Goal: Submit feedback/report problem: Submit feedback/report problem

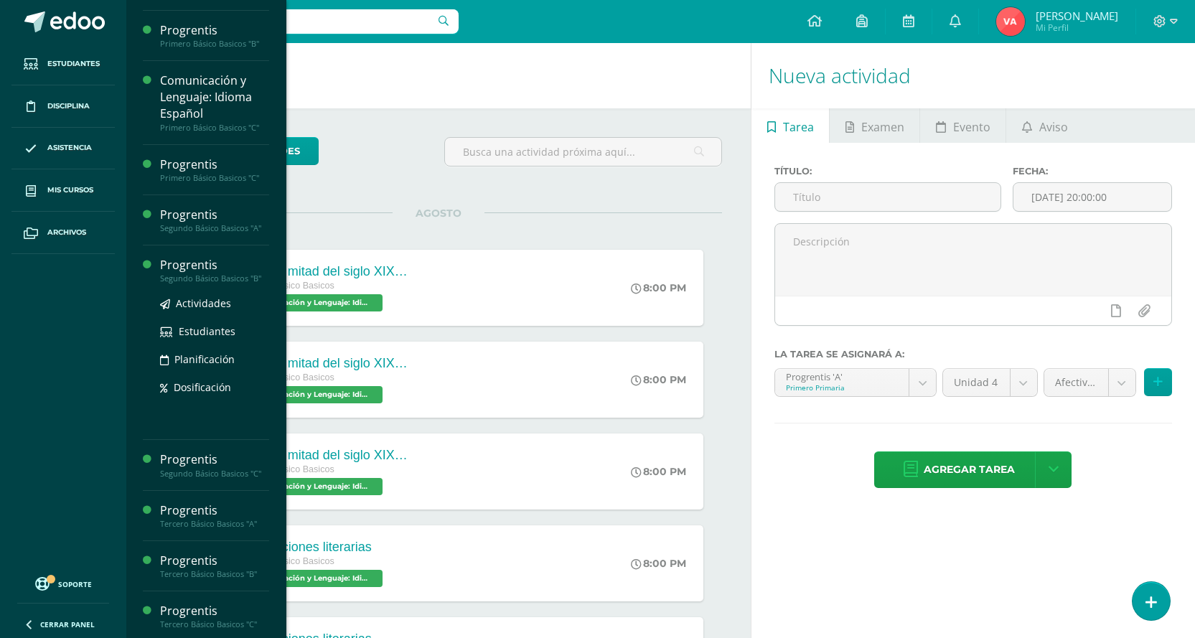
scroll to position [814, 0]
click at [219, 278] on div "Segundo Básico Basicos "B"" at bounding box center [214, 275] width 109 height 10
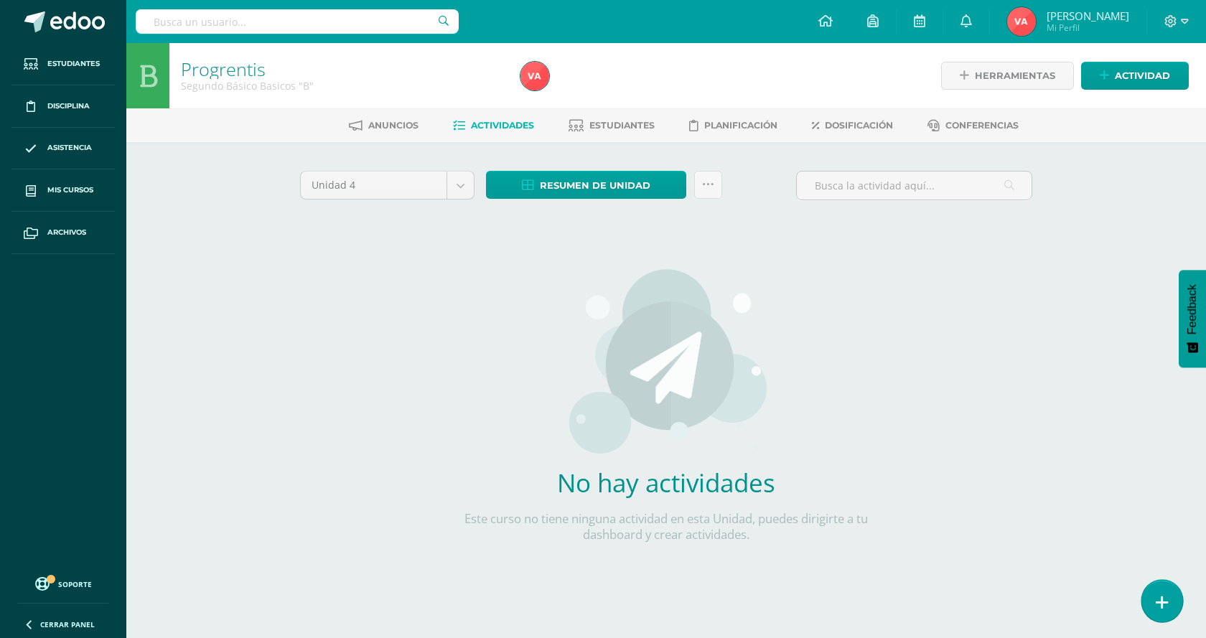
click at [1161, 612] on link at bounding box center [1161, 601] width 41 height 42
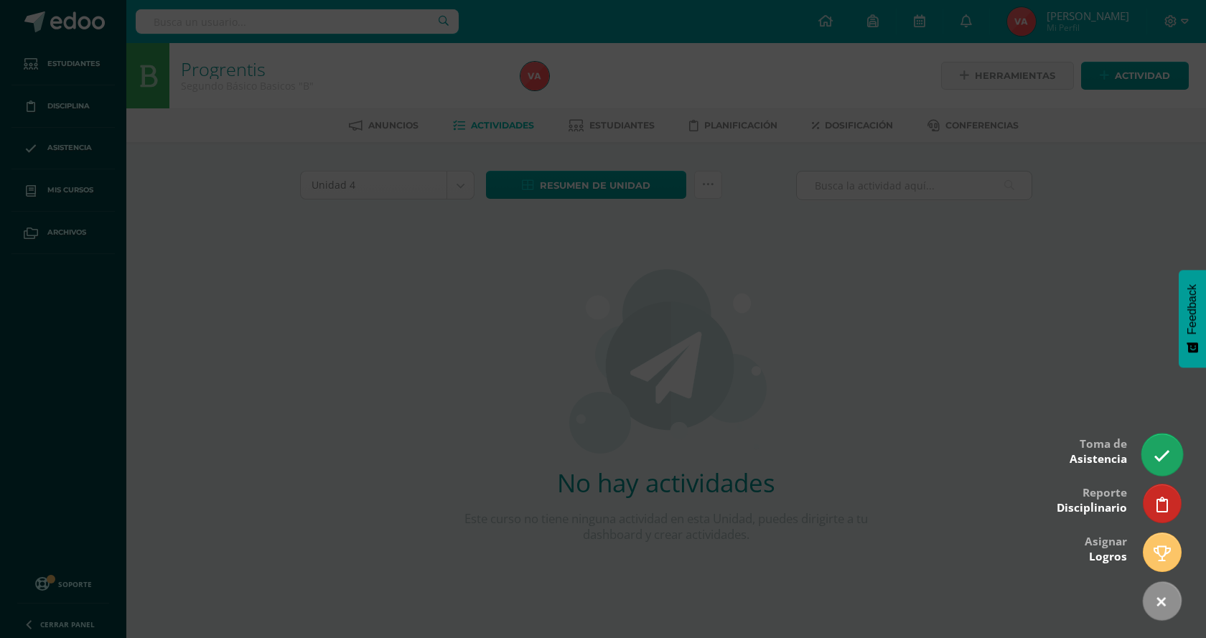
click at [1161, 452] on icon at bounding box center [1161, 456] width 17 height 17
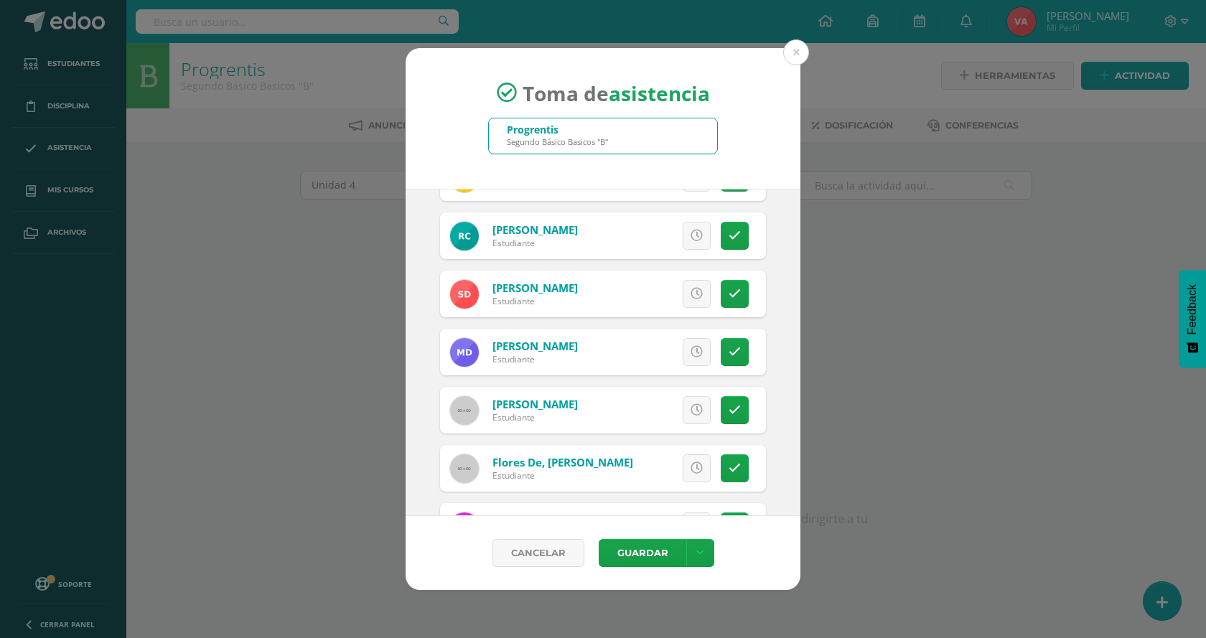
scroll to position [287, 0]
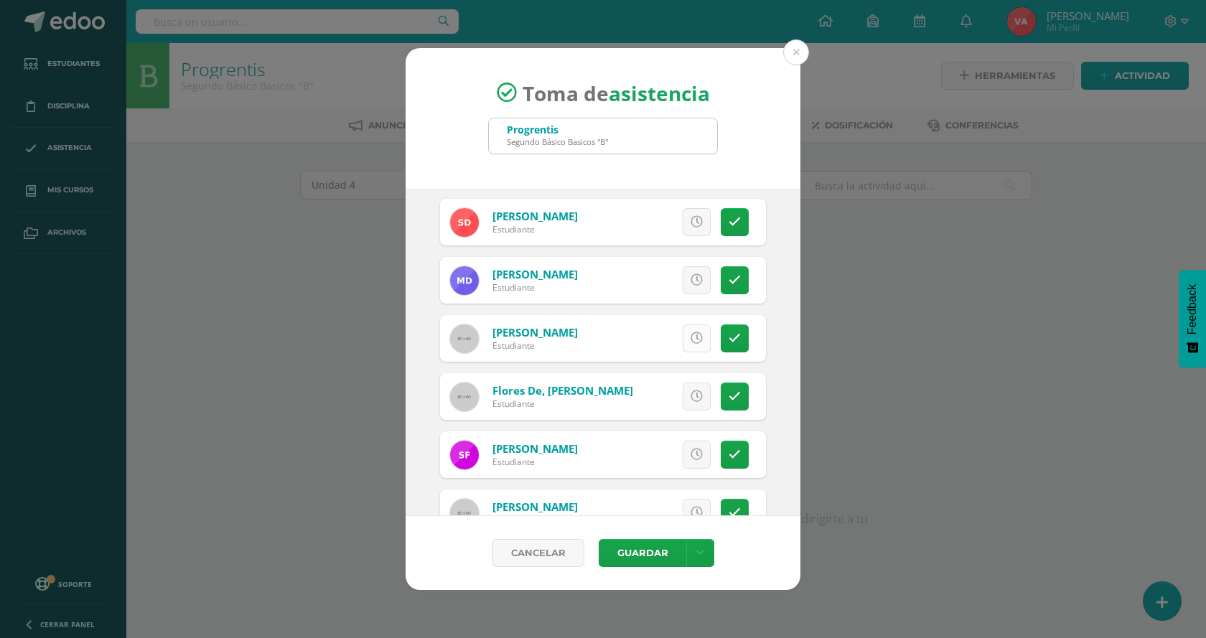
click at [691, 339] on icon at bounding box center [697, 338] width 12 height 12
click at [652, 346] on span "Excusa" at bounding box center [671, 338] width 39 height 27
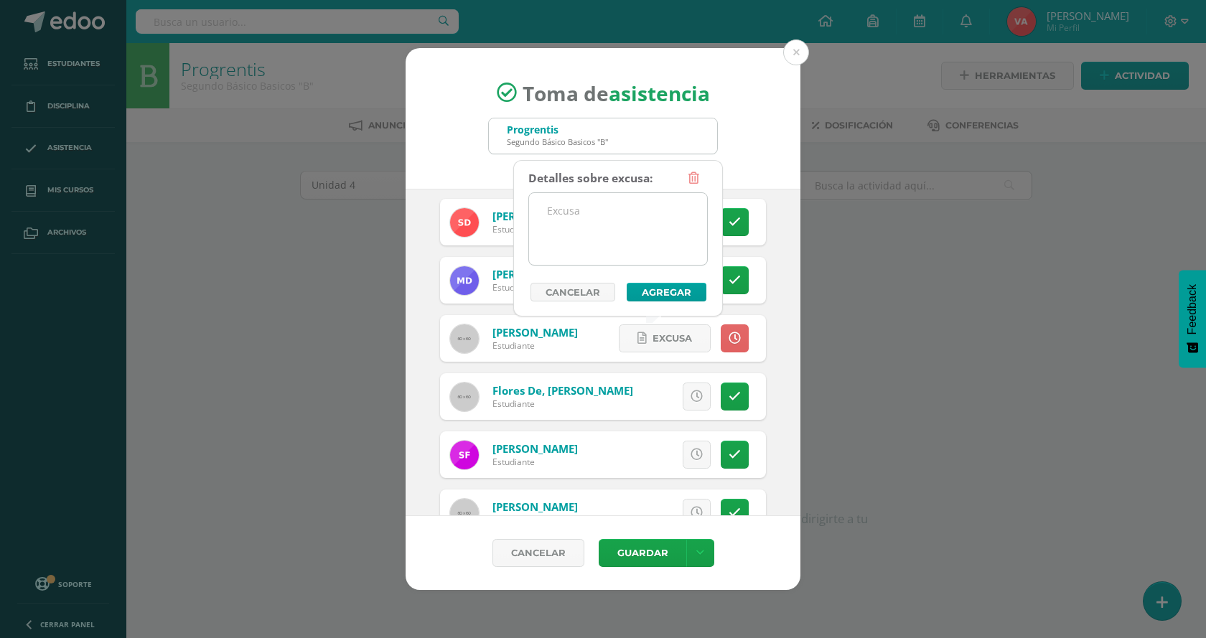
click at [622, 233] on textarea at bounding box center [618, 229] width 178 height 72
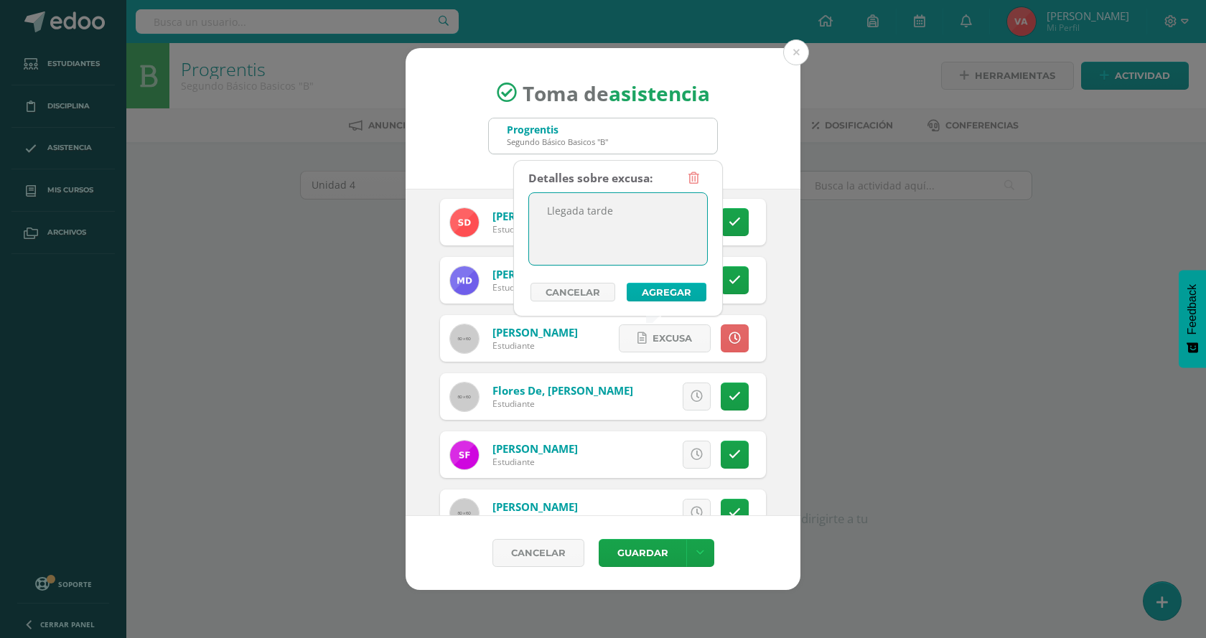
type textarea "Llegada tarde"
click at [662, 289] on button "Agregar" at bounding box center [667, 292] width 80 height 19
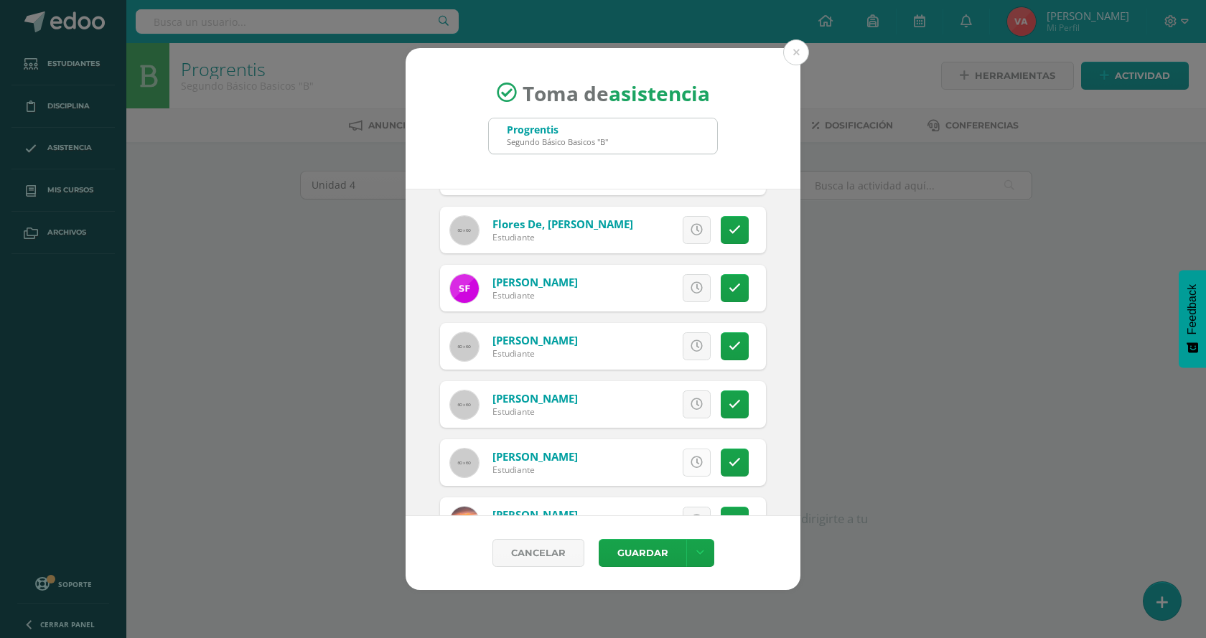
scroll to position [431, 0]
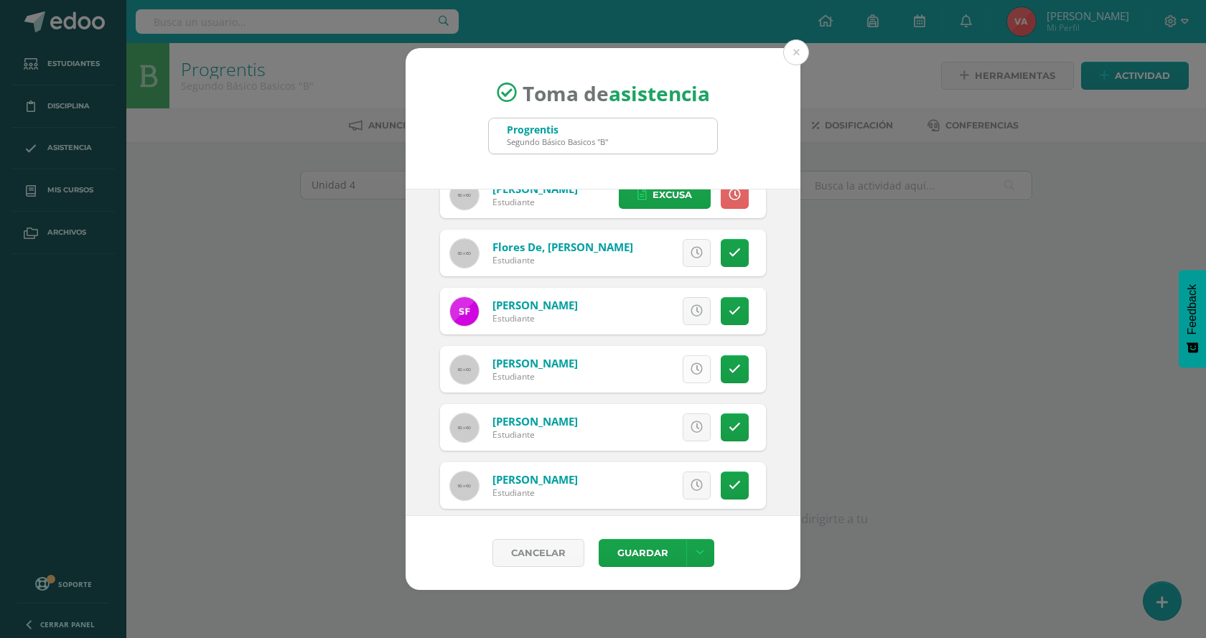
click at [691, 371] on icon at bounding box center [697, 369] width 12 height 12
click at [730, 368] on link at bounding box center [735, 369] width 28 height 28
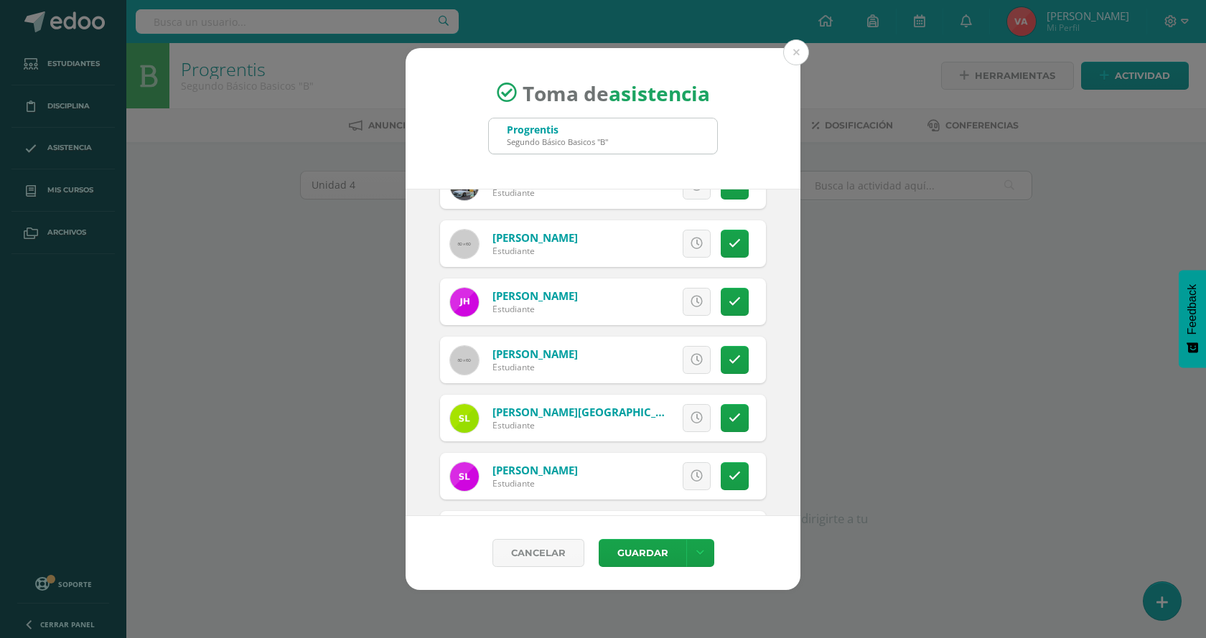
scroll to position [790, 0]
click at [729, 356] on icon at bounding box center [735, 359] width 12 height 12
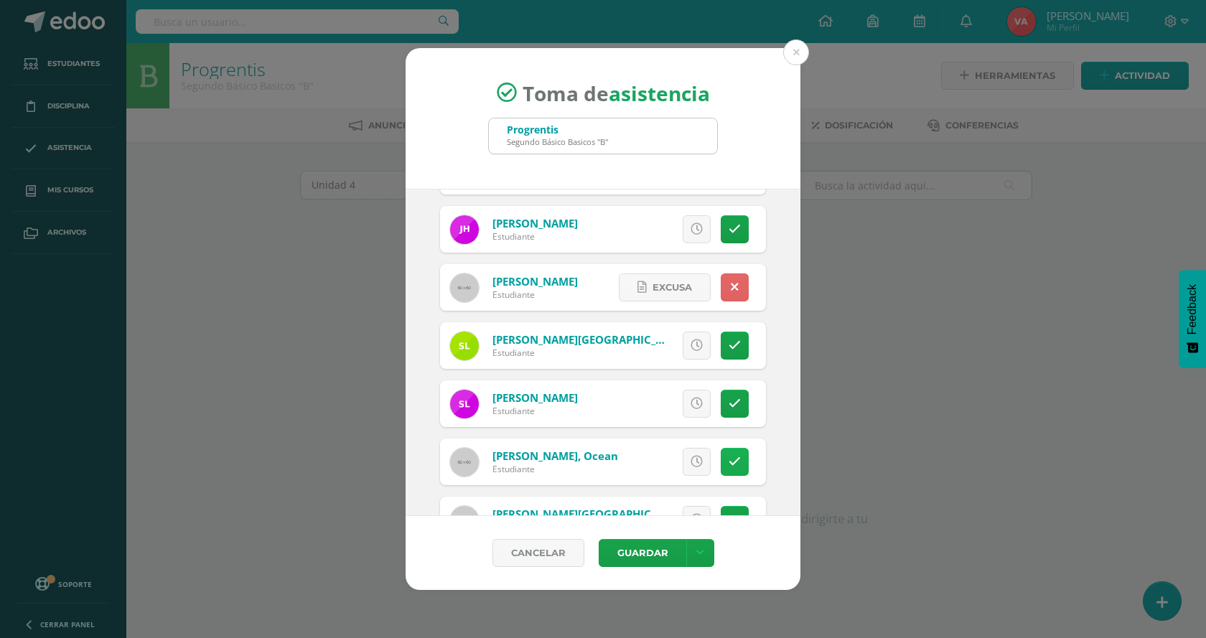
scroll to position [933, 0]
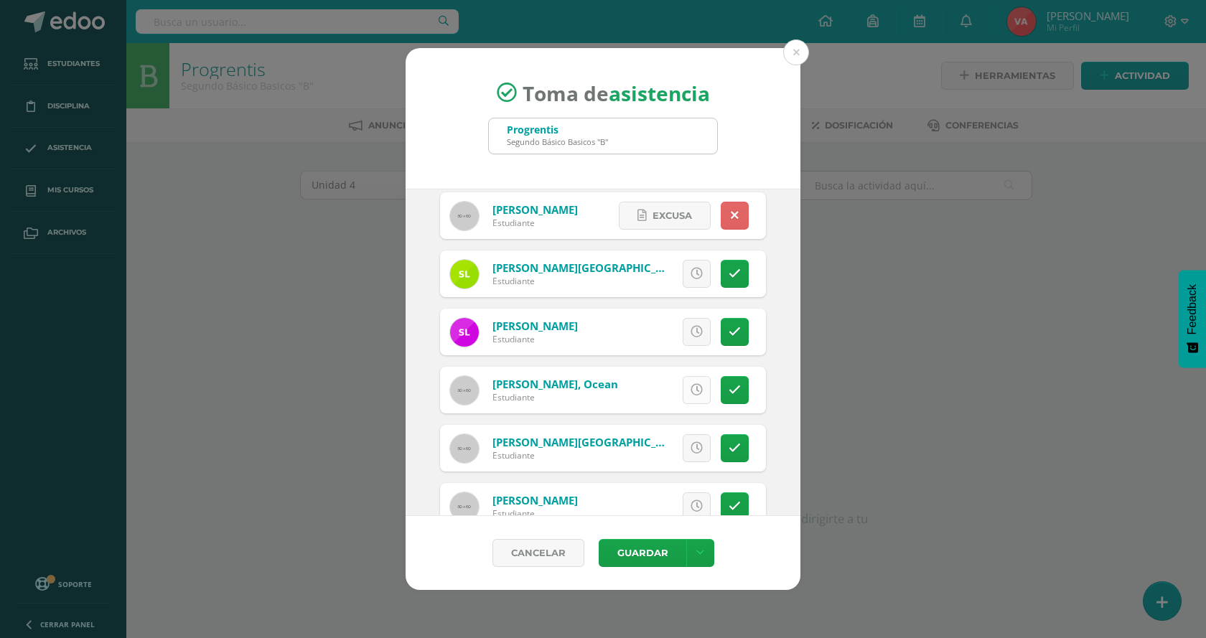
click at [691, 393] on icon at bounding box center [697, 390] width 12 height 12
click at [654, 388] on span "Excusa" at bounding box center [671, 390] width 39 height 27
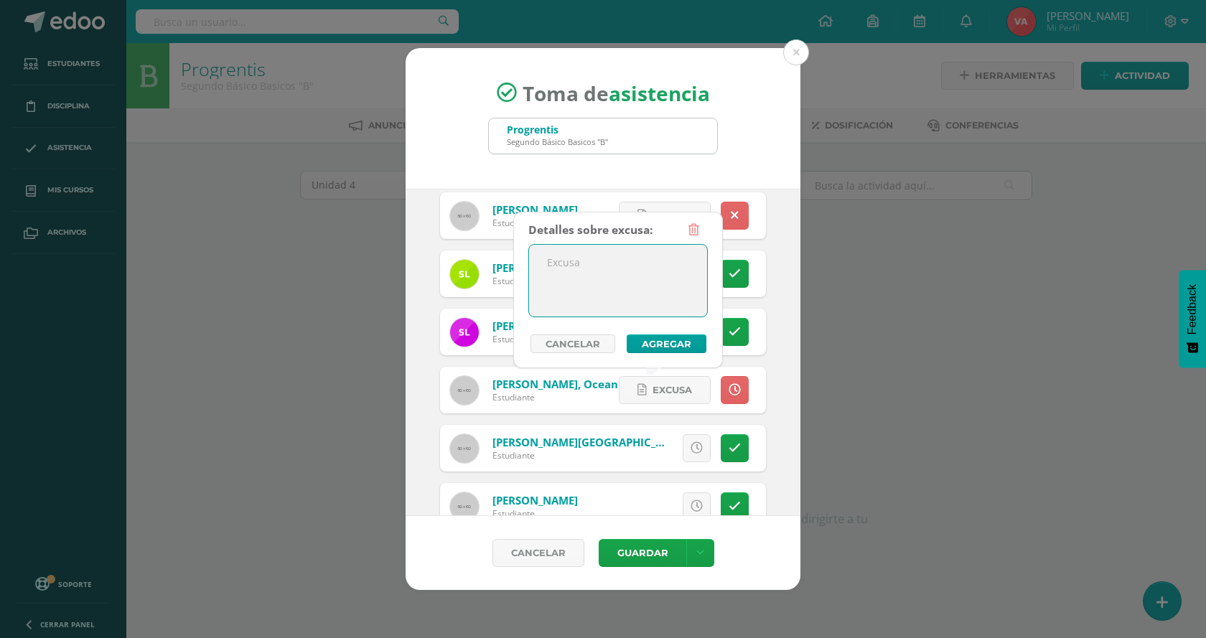
drag, startPoint x: 554, startPoint y: 273, endPoint x: 549, endPoint y: 263, distance: 11.2
click at [549, 265] on textarea at bounding box center [618, 281] width 178 height 72
type textarea "Llegada tarde"
click at [675, 340] on button "Agregar" at bounding box center [667, 343] width 80 height 19
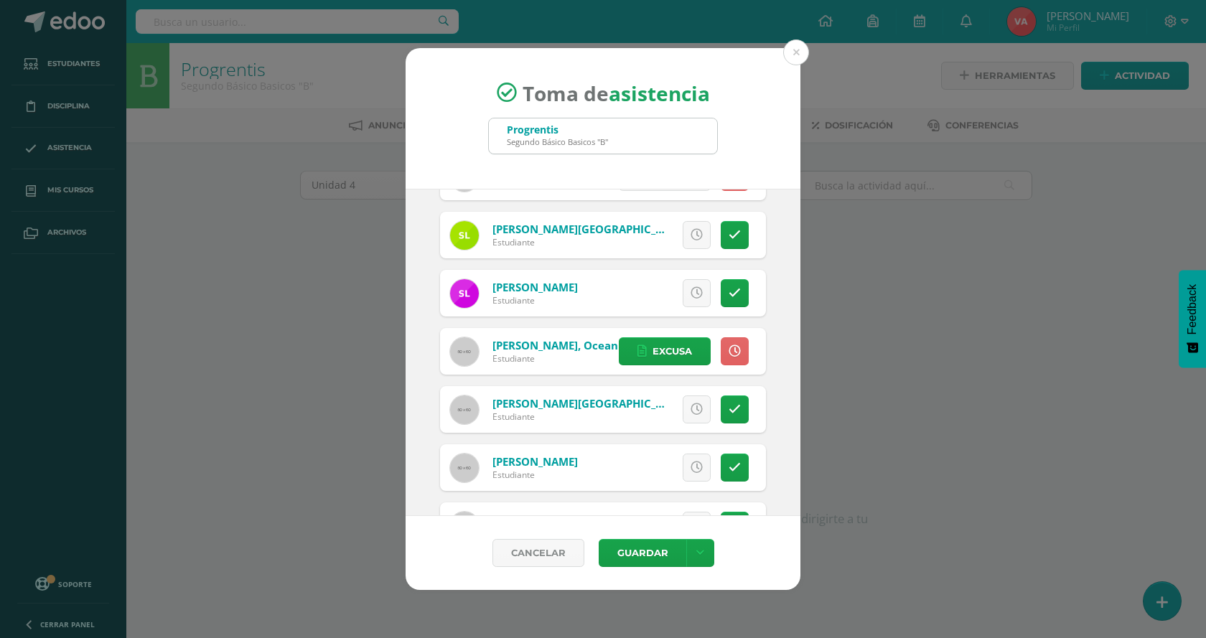
scroll to position [1005, 0]
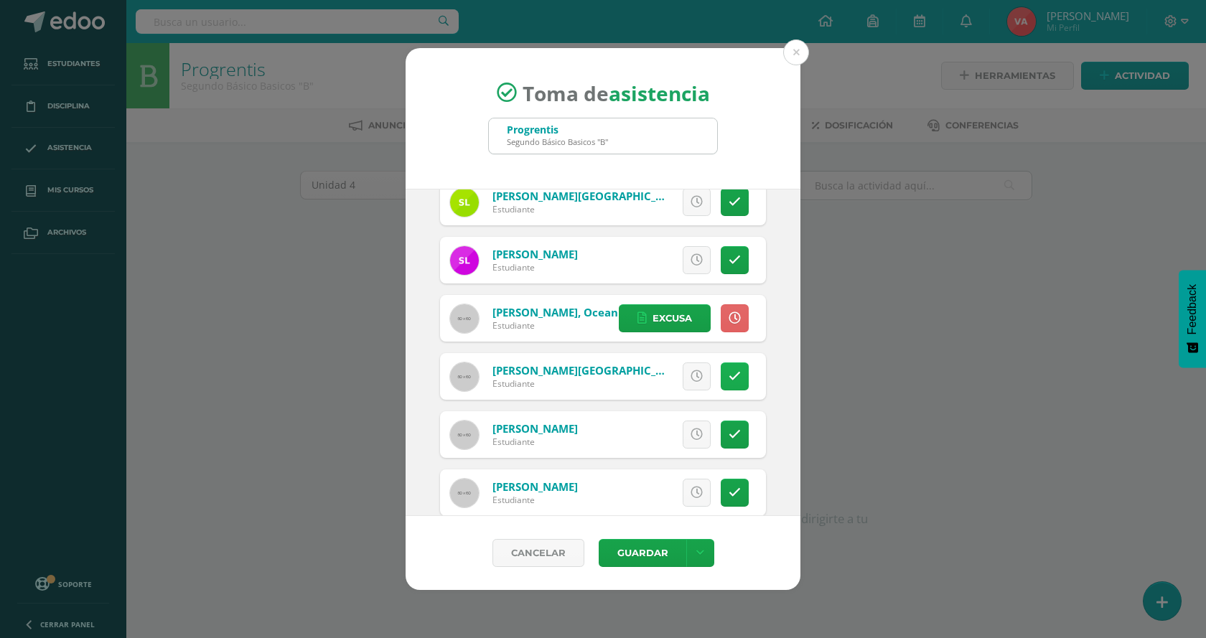
click at [729, 377] on icon at bounding box center [735, 376] width 12 height 12
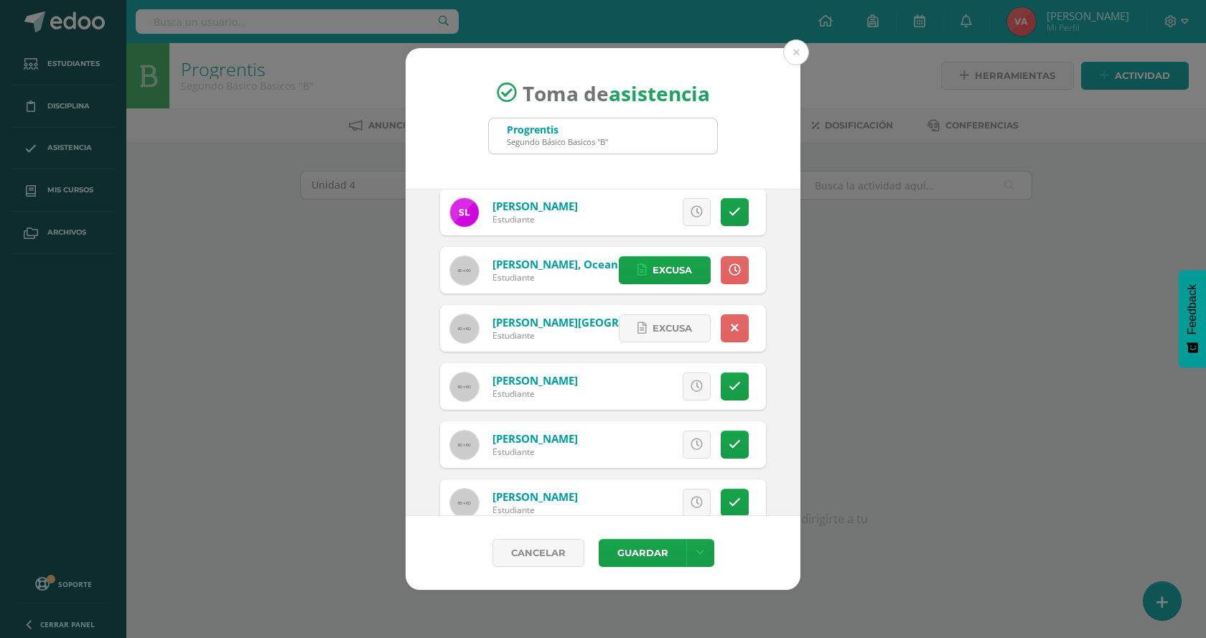
scroll to position [1077, 0]
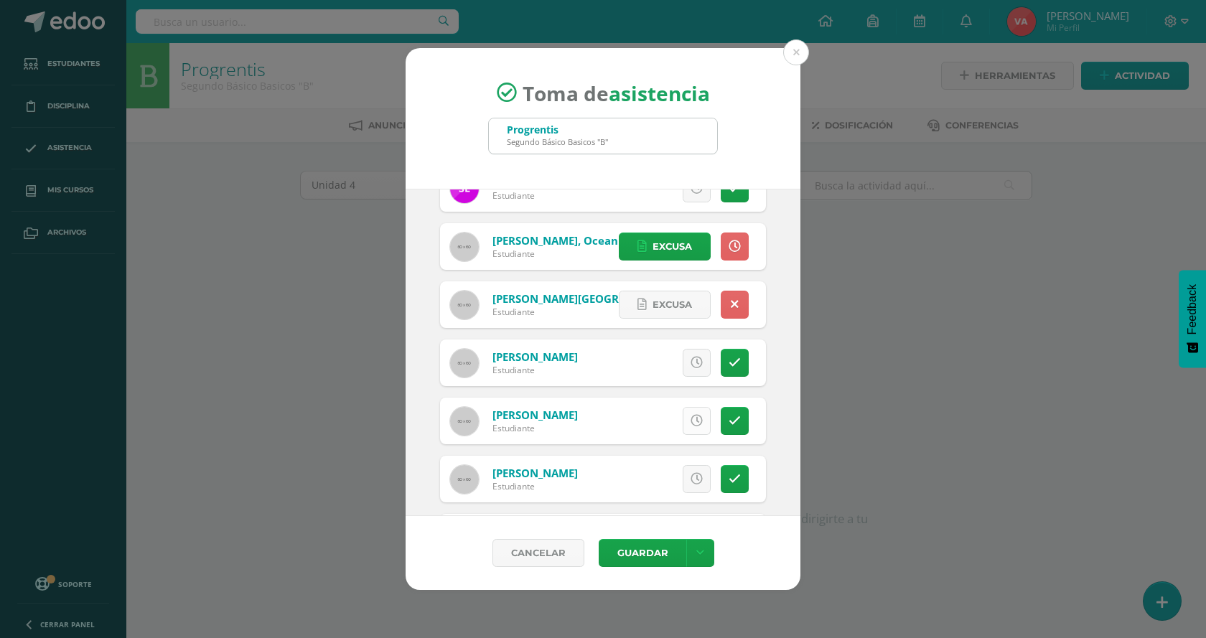
click at [691, 418] on icon at bounding box center [697, 421] width 12 height 12
drag, startPoint x: 657, startPoint y: 418, endPoint x: 635, endPoint y: 403, distance: 25.9
click at [655, 418] on span "Excusa" at bounding box center [671, 421] width 39 height 27
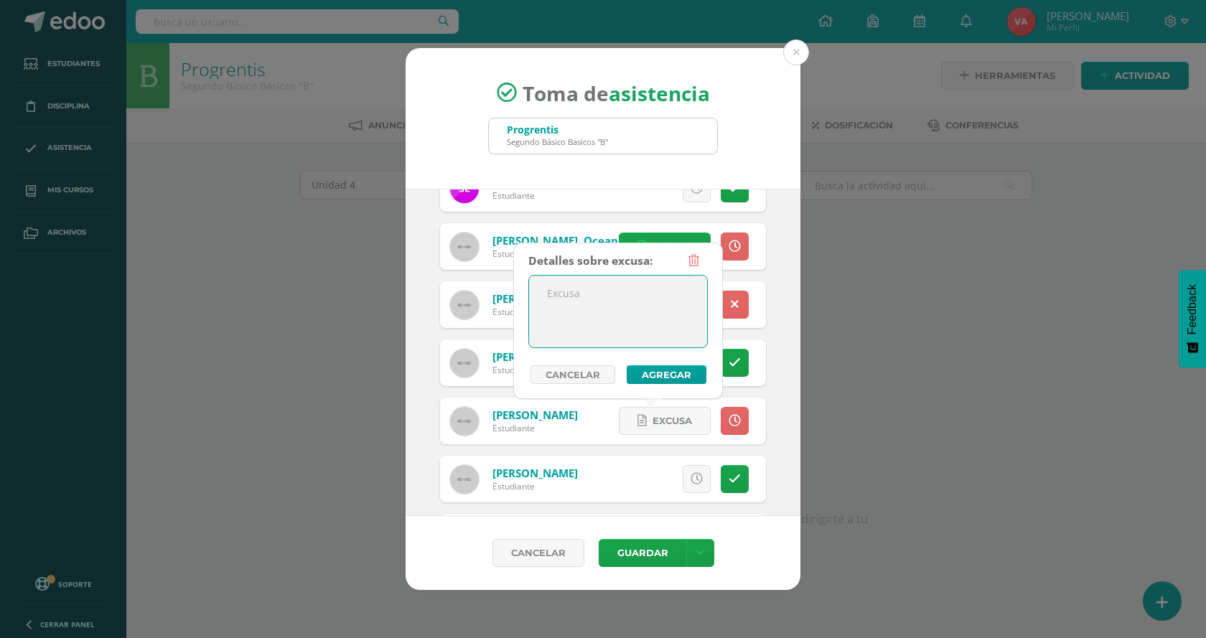
drag, startPoint x: 606, startPoint y: 294, endPoint x: 562, endPoint y: 294, distance: 43.8
click at [562, 294] on textarea at bounding box center [618, 312] width 178 height 72
type textarea "Llegada tarde"
click at [681, 374] on button "Agregar" at bounding box center [667, 374] width 80 height 19
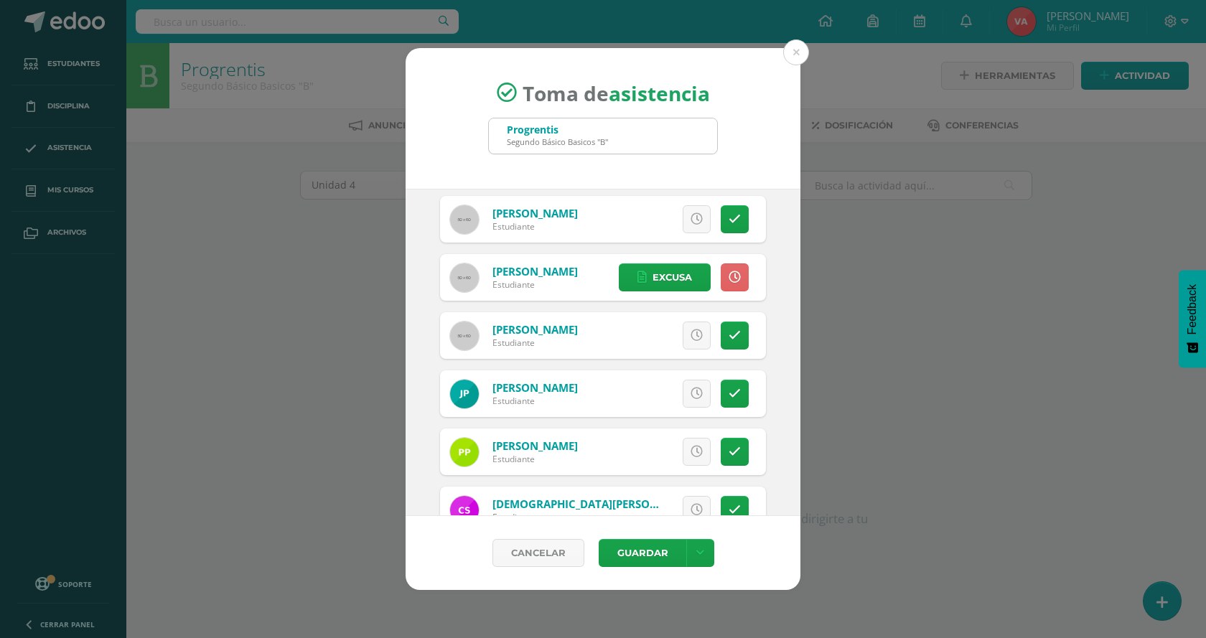
scroll to position [1261, 0]
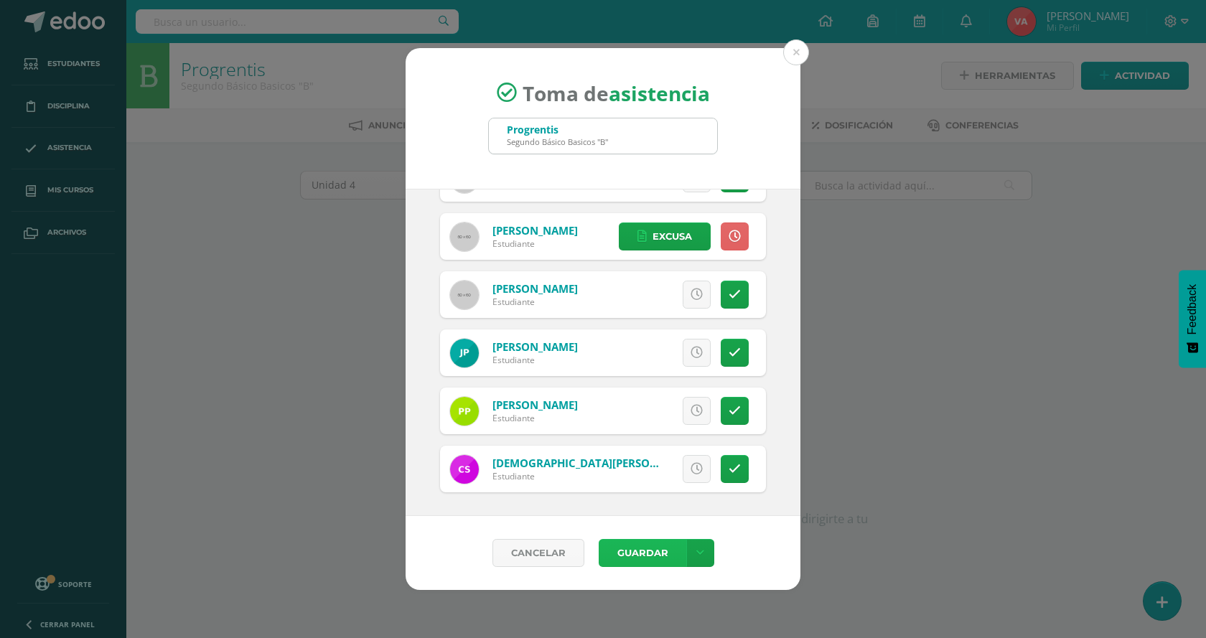
drag, startPoint x: 662, startPoint y: 544, endPoint x: 667, endPoint y: 532, distance: 13.2
click at [663, 541] on button "Guardar" at bounding box center [643, 553] width 88 height 28
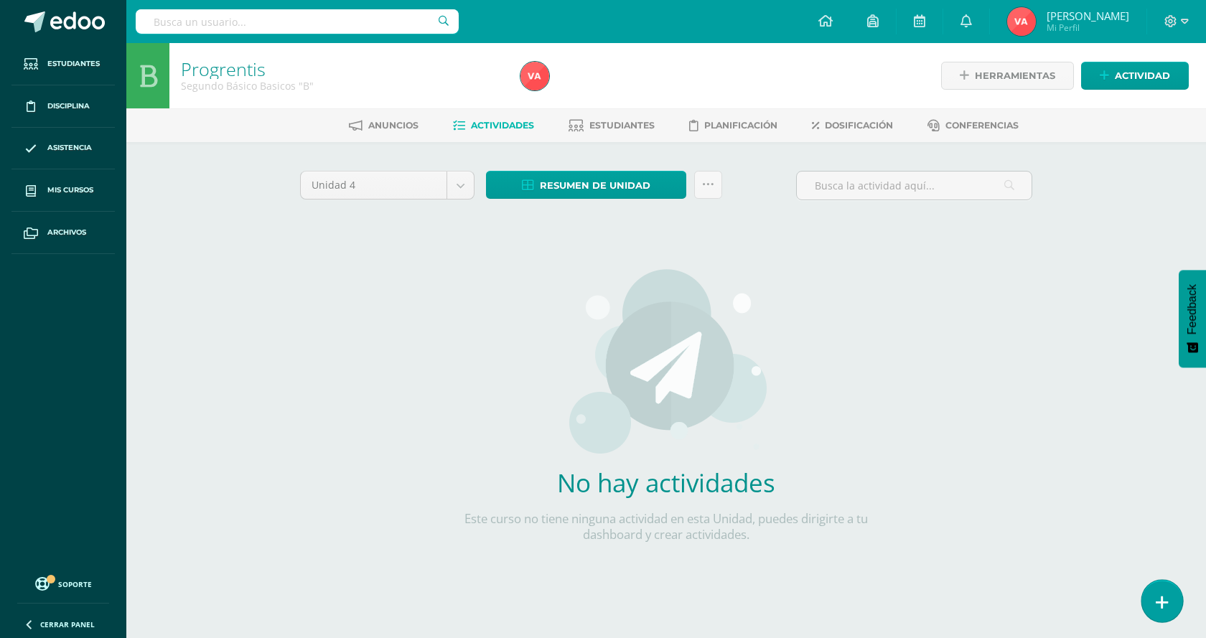
click at [1164, 607] on icon at bounding box center [1162, 602] width 13 height 17
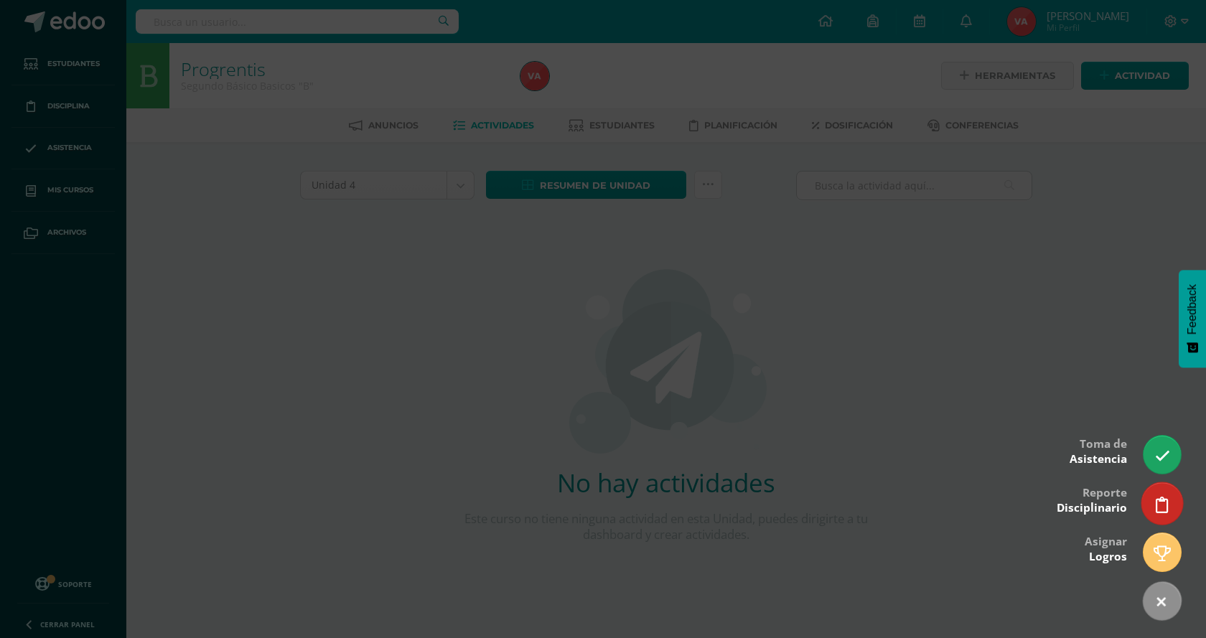
click at [1166, 505] on icon at bounding box center [1162, 505] width 13 height 17
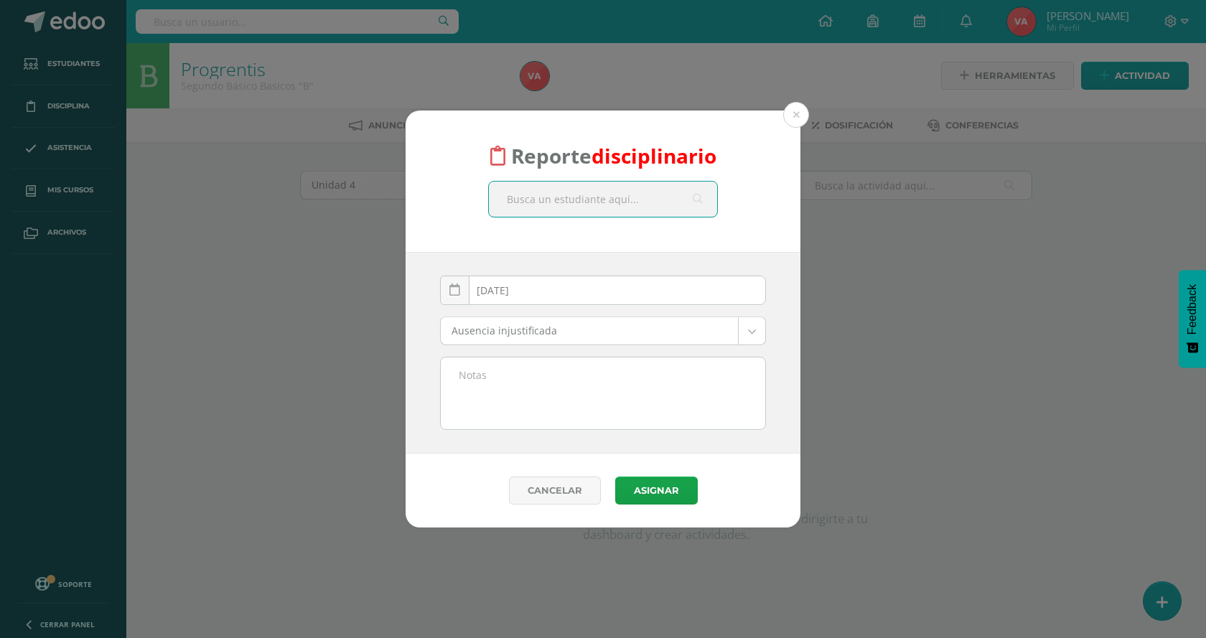
click at [548, 193] on input "text" at bounding box center [603, 199] width 228 height 35
type input "mau"
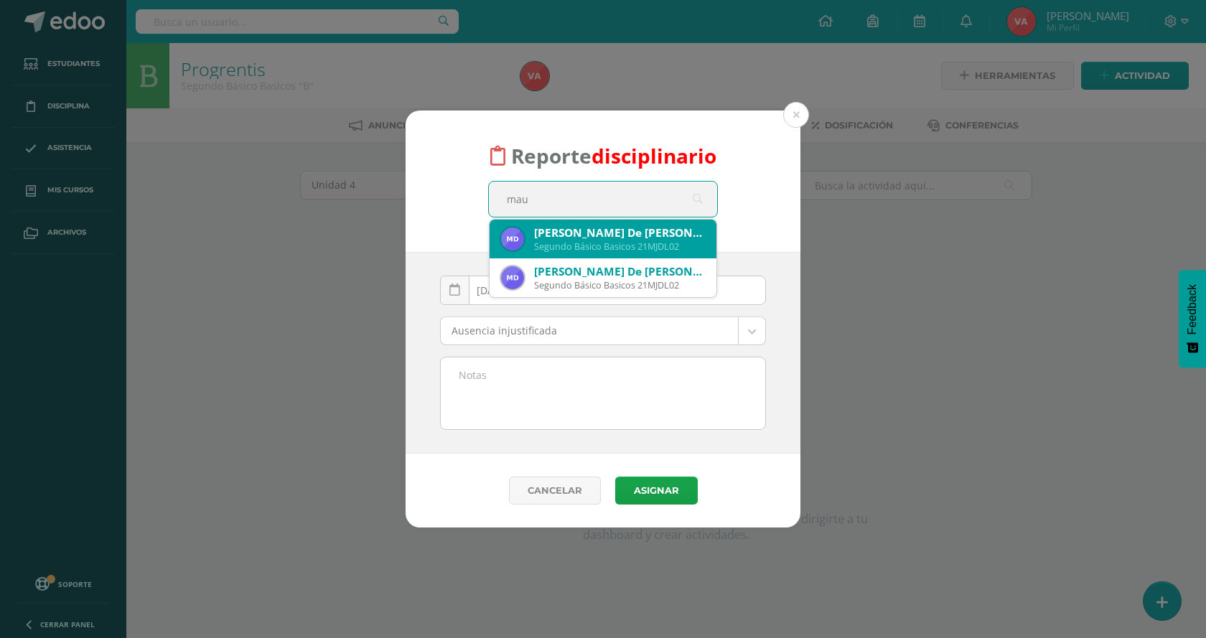
click at [681, 244] on div "Segundo Básico Basicos 21MJDL02" at bounding box center [619, 246] width 171 height 12
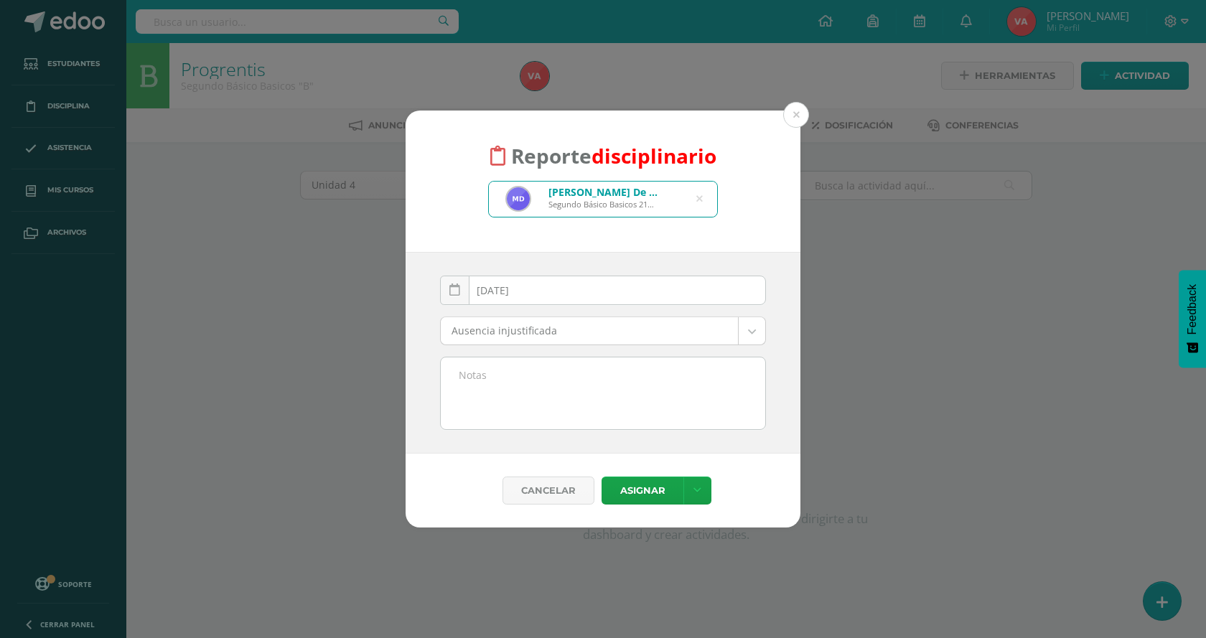
click at [759, 331] on body "Reporte disciplinario Mauricio José De León Bonilla Segundo Básico Basicos 21MJ…" at bounding box center [603, 308] width 1206 height 617
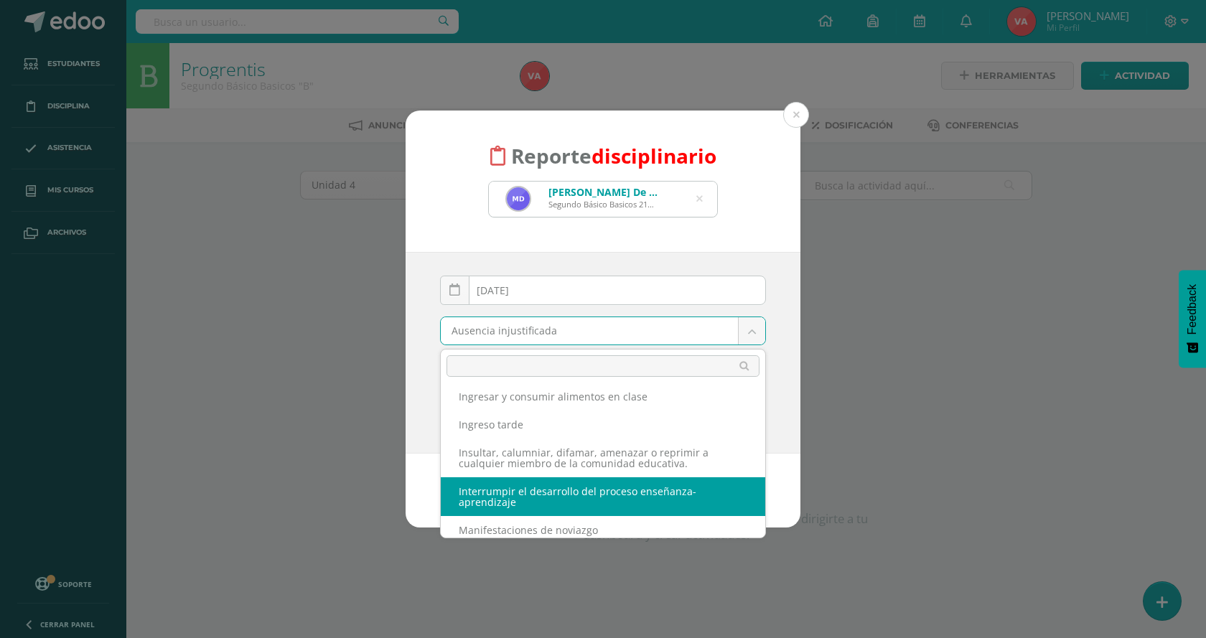
scroll to position [287, 0]
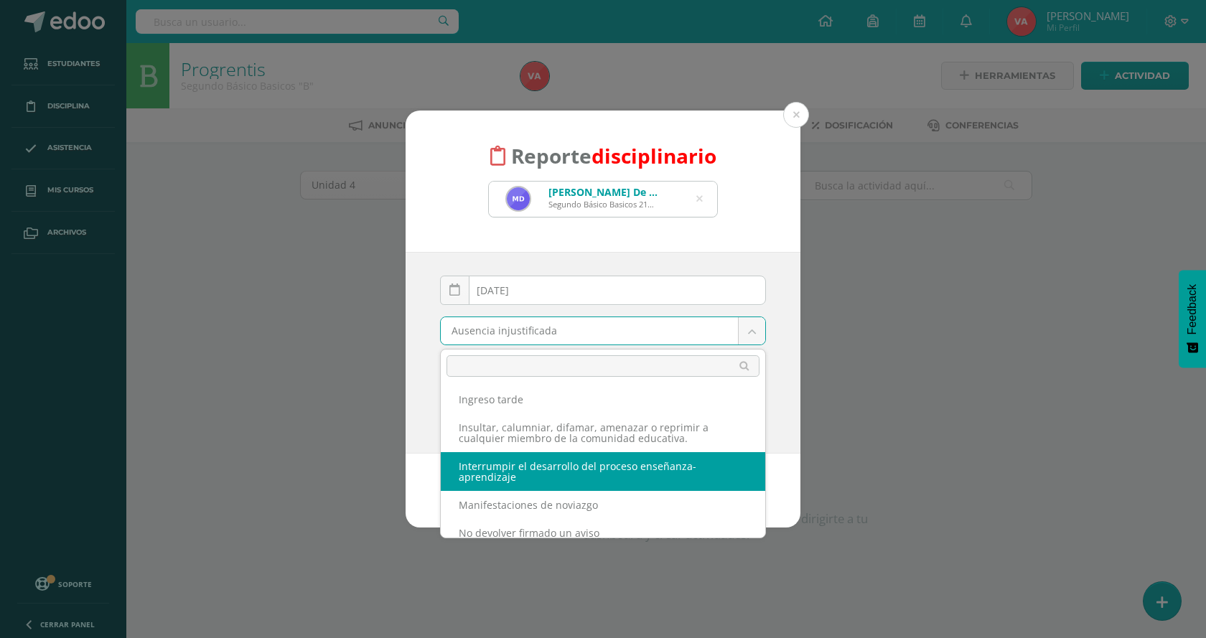
select select "62"
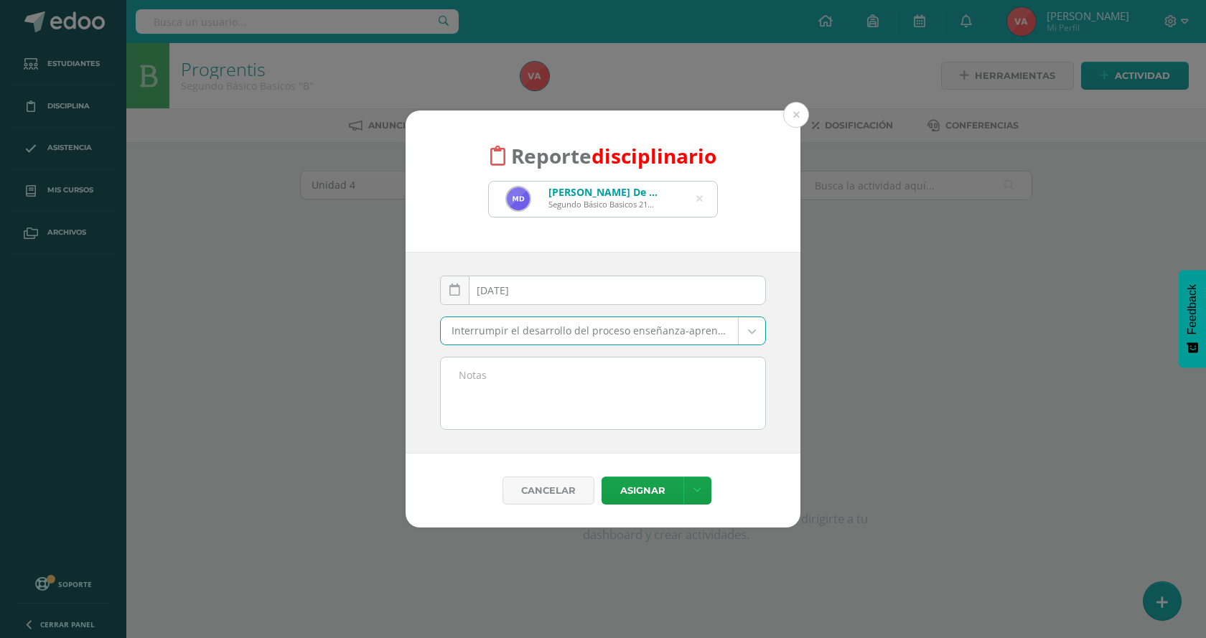
click at [493, 399] on textarea at bounding box center [603, 393] width 324 height 72
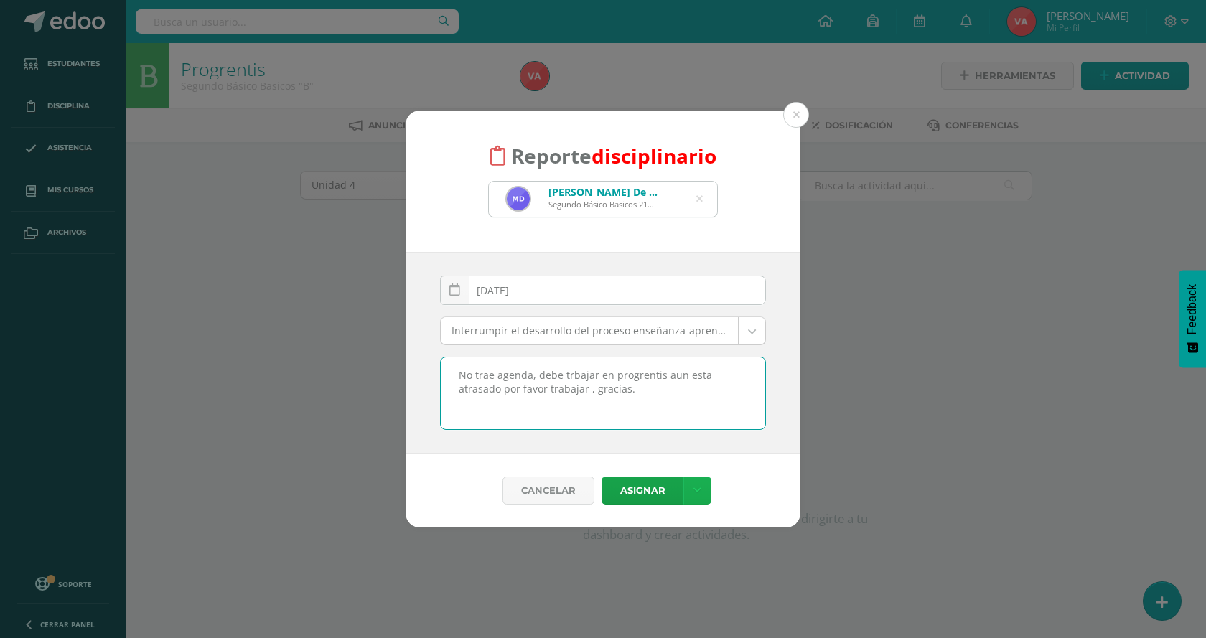
type textarea "No trae agenda, debe trbajar en progrentis aun esta atrasado por favor trabajar…"
click at [698, 492] on icon at bounding box center [697, 491] width 8 height 12
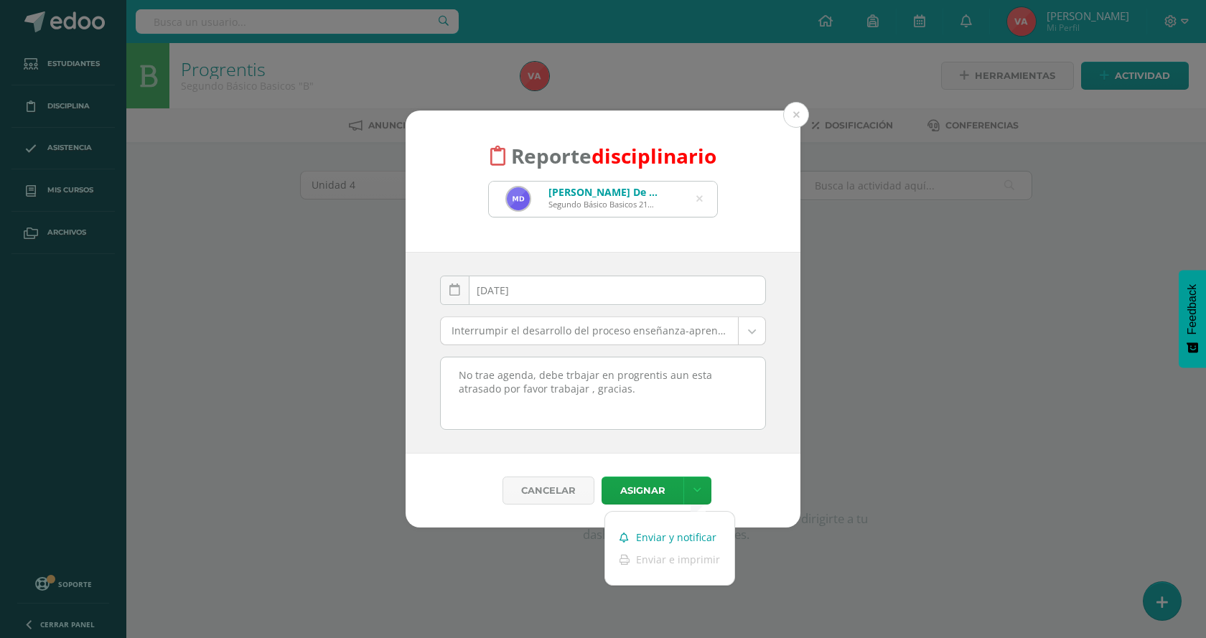
click at [672, 540] on link "Enviar y notificar" at bounding box center [669, 537] width 129 height 22
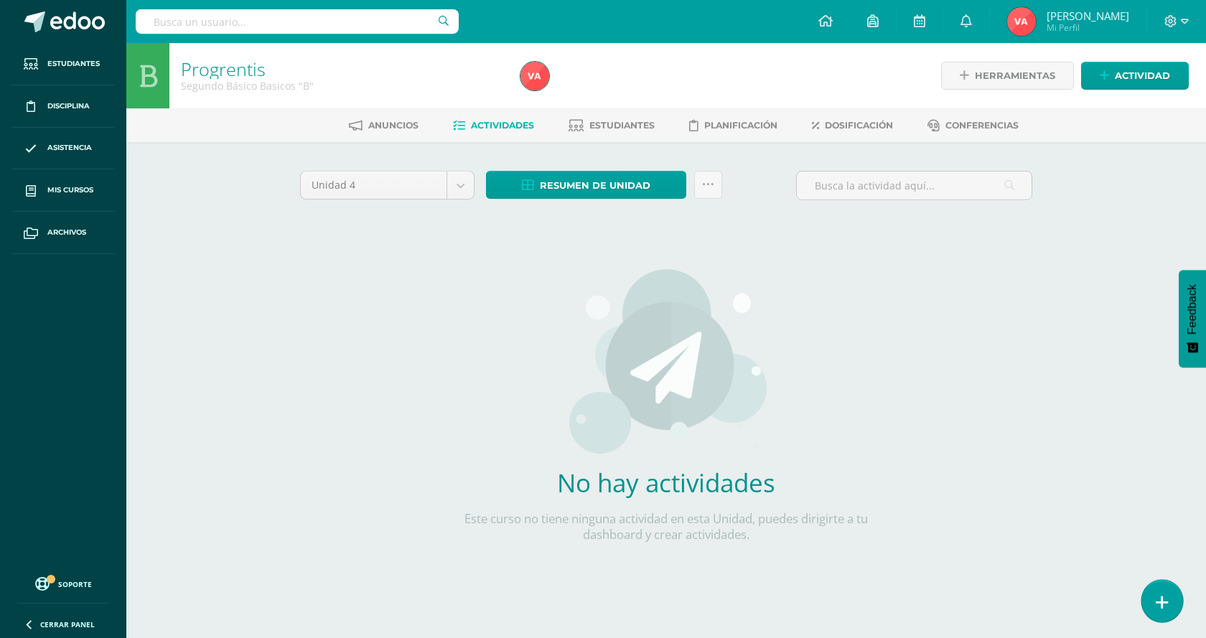
click at [1159, 599] on icon at bounding box center [1162, 602] width 13 height 17
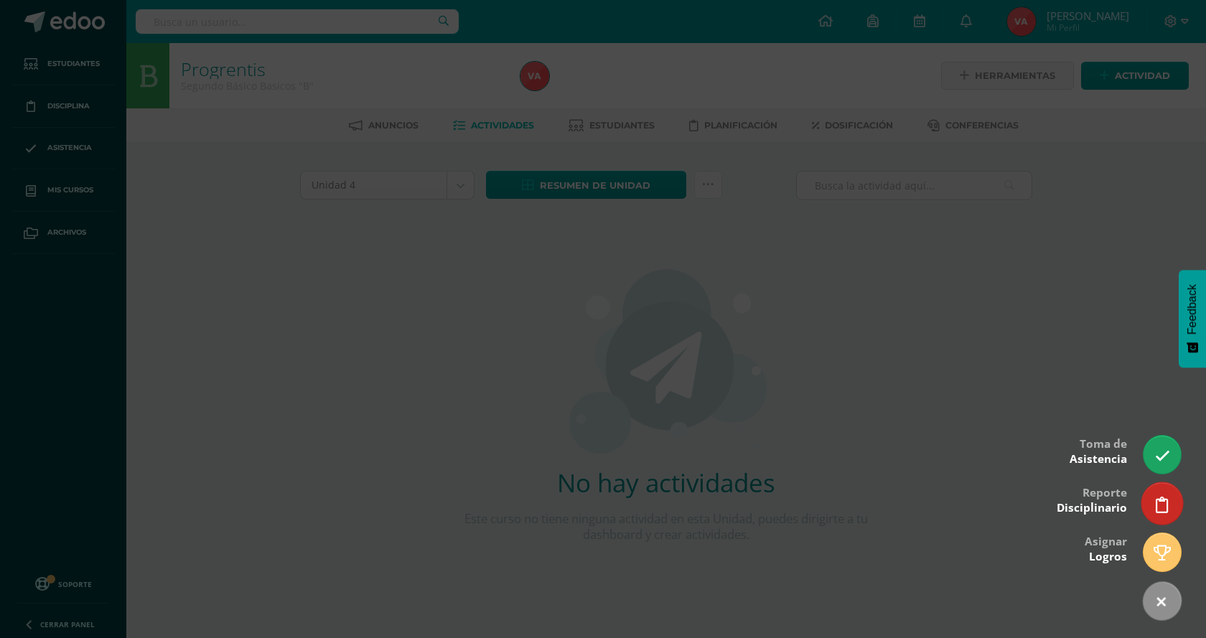
click at [1163, 505] on icon at bounding box center [1162, 505] width 13 height 17
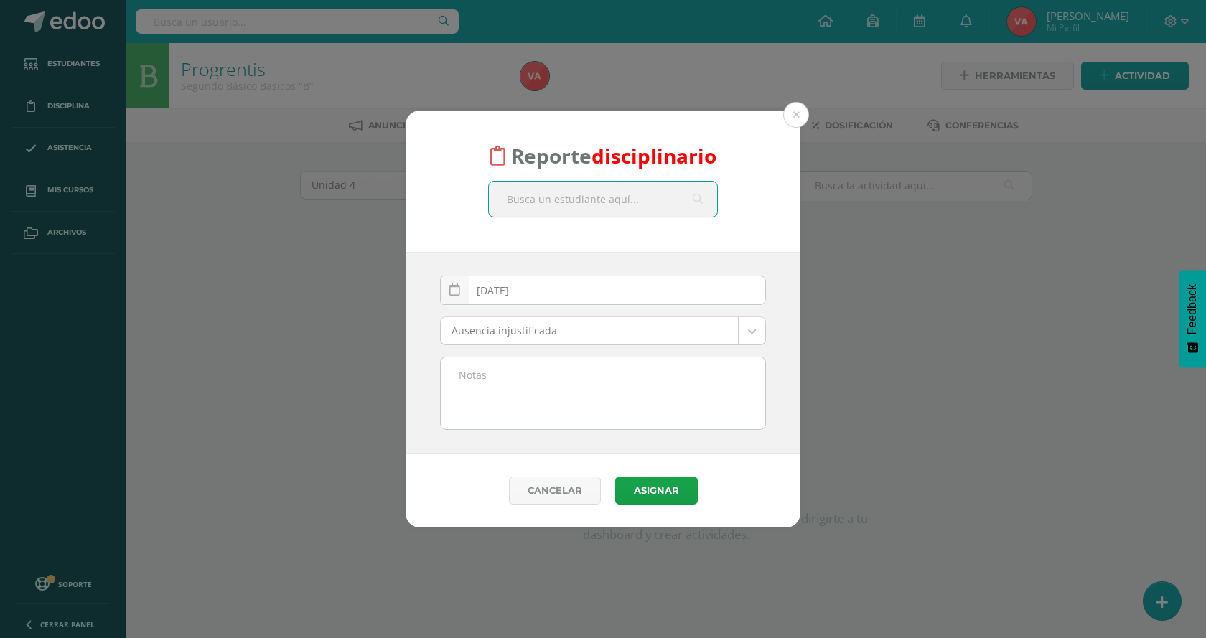
click at [541, 205] on input "text" at bounding box center [603, 199] width 228 height 35
type input "valerie"
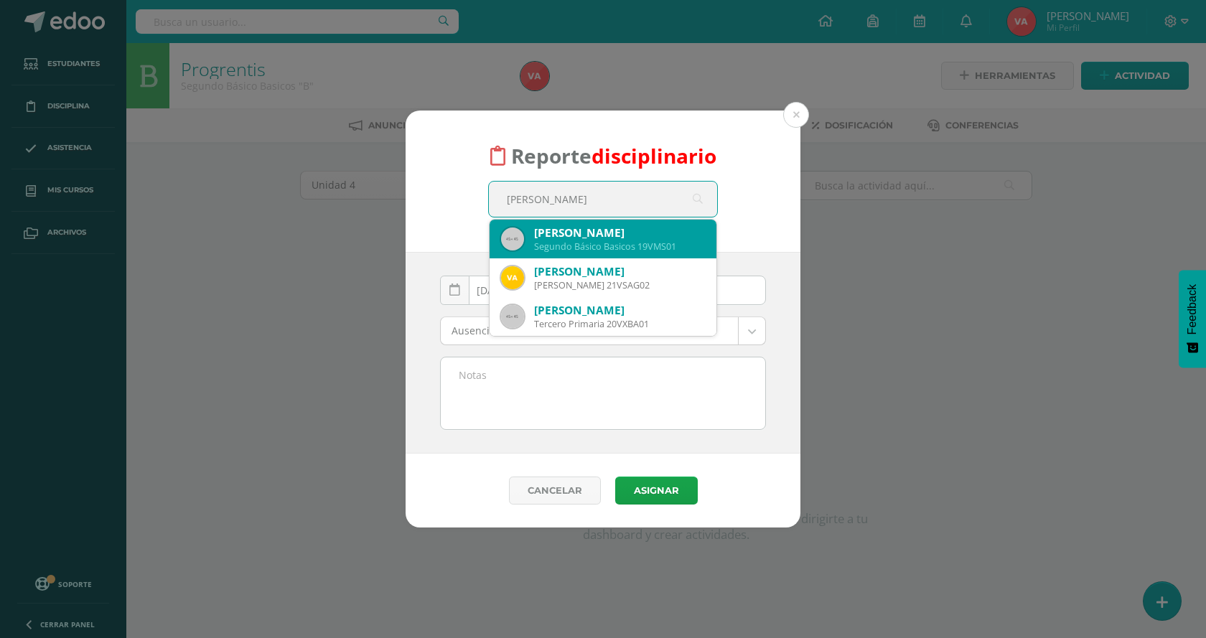
click at [632, 231] on div "Valerie Alejandra Morales Sazo" at bounding box center [619, 232] width 171 height 15
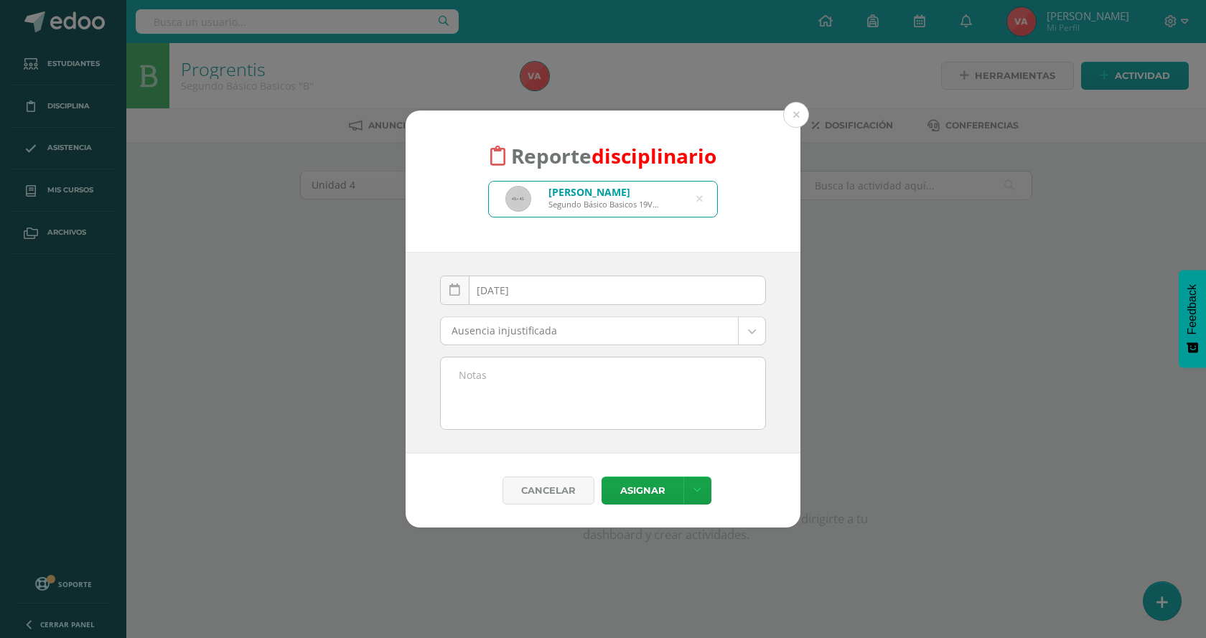
click at [752, 332] on body "Reporte disciplinario Valerie Alejandra Morales Sazo Segundo Básico Basicos 19V…" at bounding box center [603, 308] width 1206 height 617
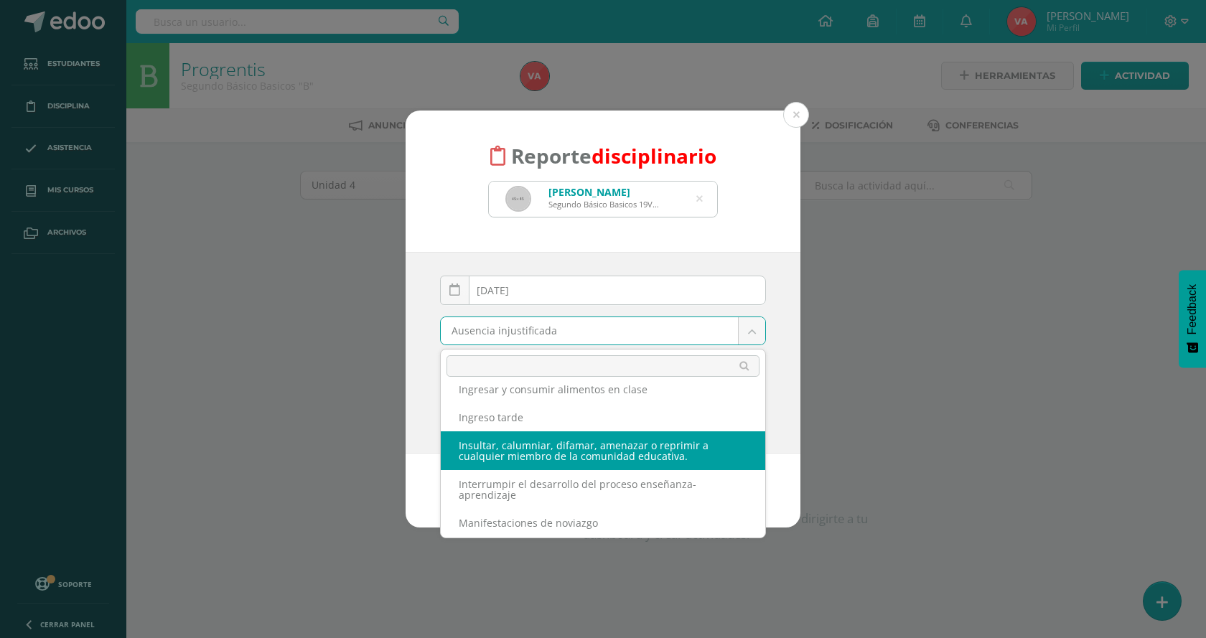
scroll to position [287, 0]
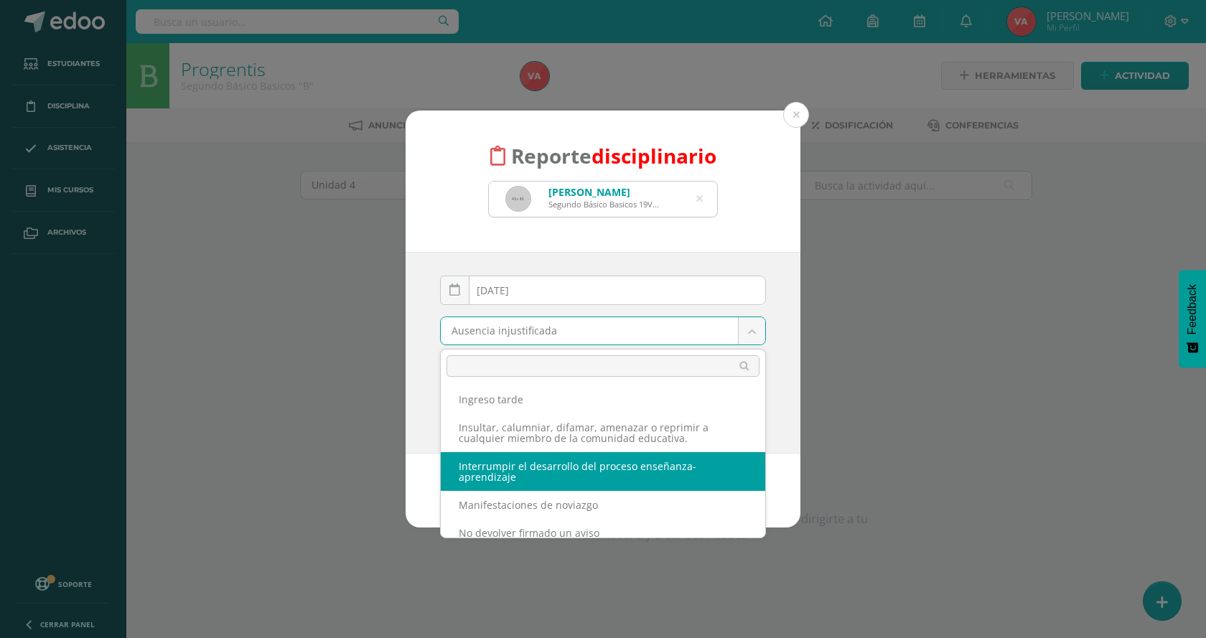
select select "62"
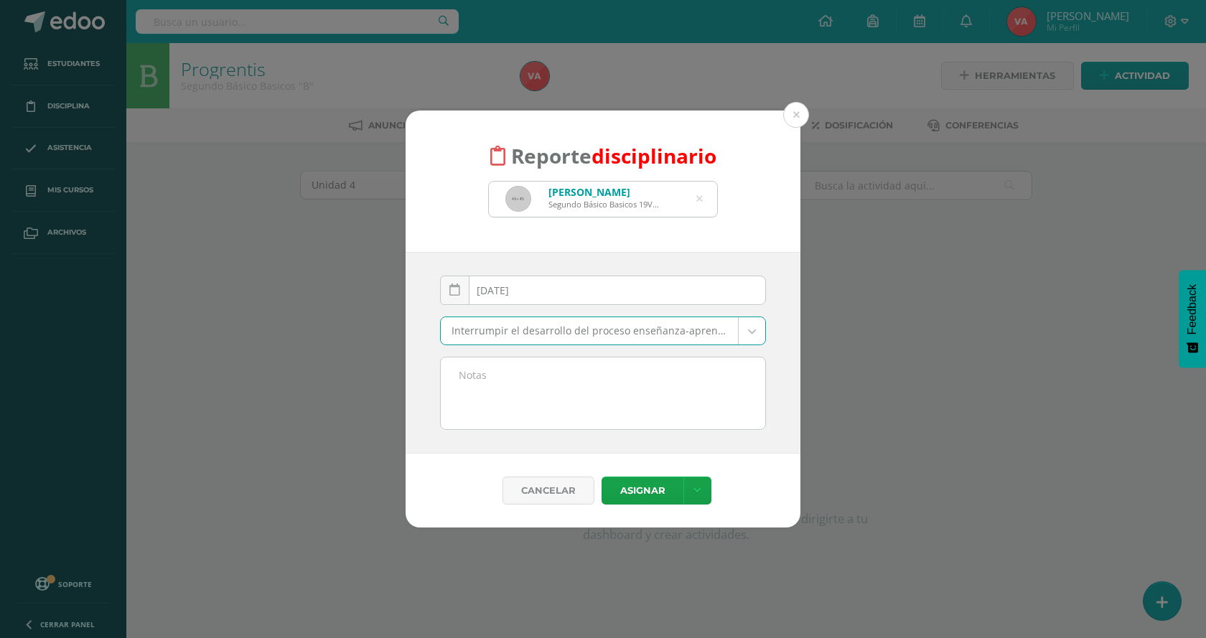
click at [533, 397] on textarea at bounding box center [603, 393] width 324 height 72
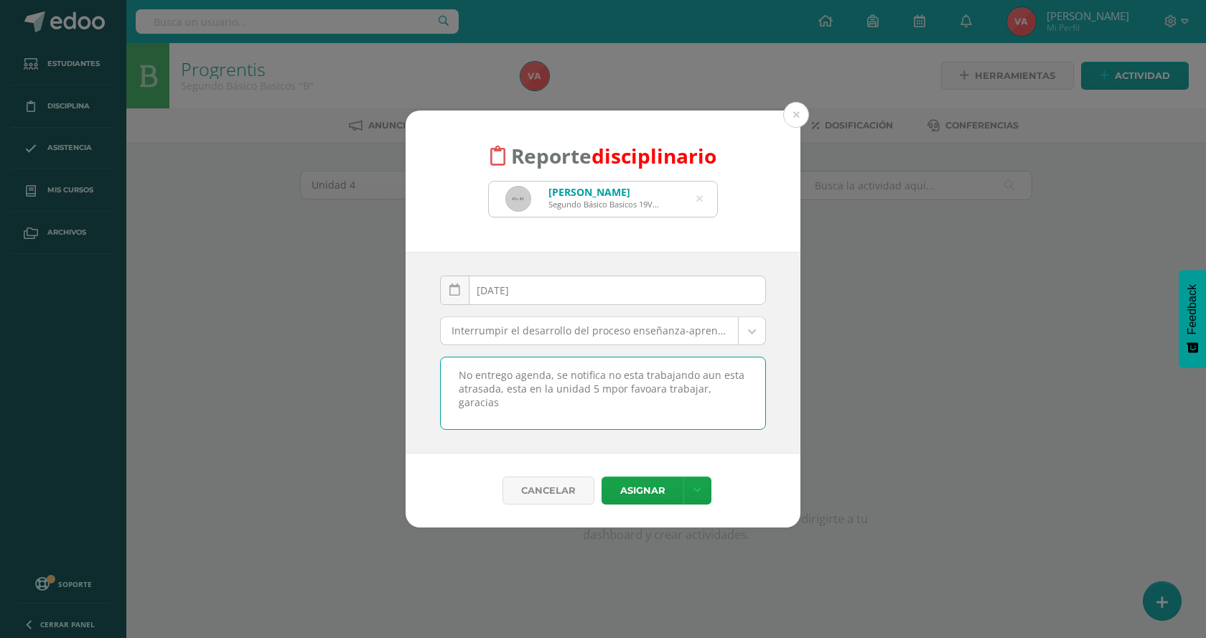
click at [715, 390] on textarea "No entrego agenda, se notifica no esta trabajando aun esta atrasada, esta en la…" at bounding box center [603, 393] width 324 height 72
click at [602, 376] on textarea "No entrego agenda, se notifica no esta trabajando aun esta atrasada, esta en la…" at bounding box center [603, 393] width 324 height 72
click at [695, 379] on textarea "No entrego agenda, se notifica, no esta trabajando aun esta atrasada, esta en l…" at bounding box center [603, 393] width 324 height 72
click at [453, 380] on textarea "No entrego agenda, se notifica, no esta trabajando, aun esta atrasada, esta en …" at bounding box center [603, 393] width 324 height 72
click at [704, 388] on textarea "Progrentis: No entrego agenda, se notifica, no esta trabajando, aun esta atrasa…" at bounding box center [603, 393] width 324 height 72
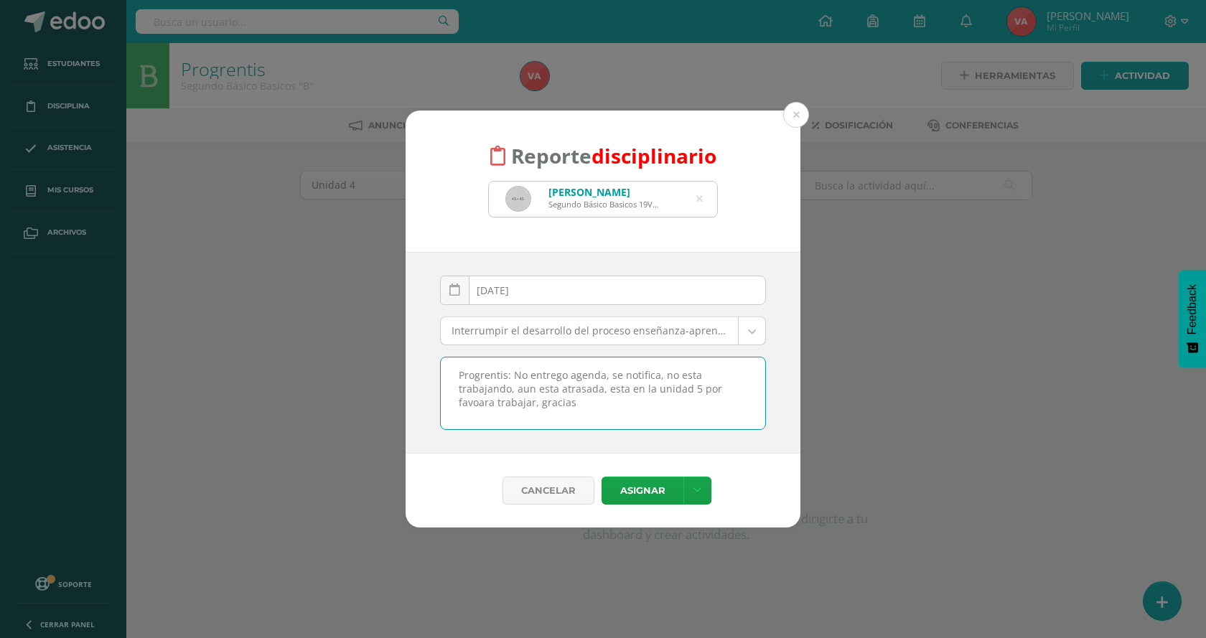
click at [481, 404] on textarea "Progrentis: No entrego agenda, se notifica, no esta trabajando, aun esta atrasa…" at bounding box center [603, 393] width 324 height 72
click at [491, 403] on textarea "Progrentis: No entrego agenda, se notifica, no esta trabajando, aun esta atrasa…" at bounding box center [603, 393] width 324 height 72
type textarea "Progrentis: No entrego agenda, se notifica, no esta trabajando, aun esta atrasa…"
click at [695, 492] on icon at bounding box center [697, 491] width 8 height 12
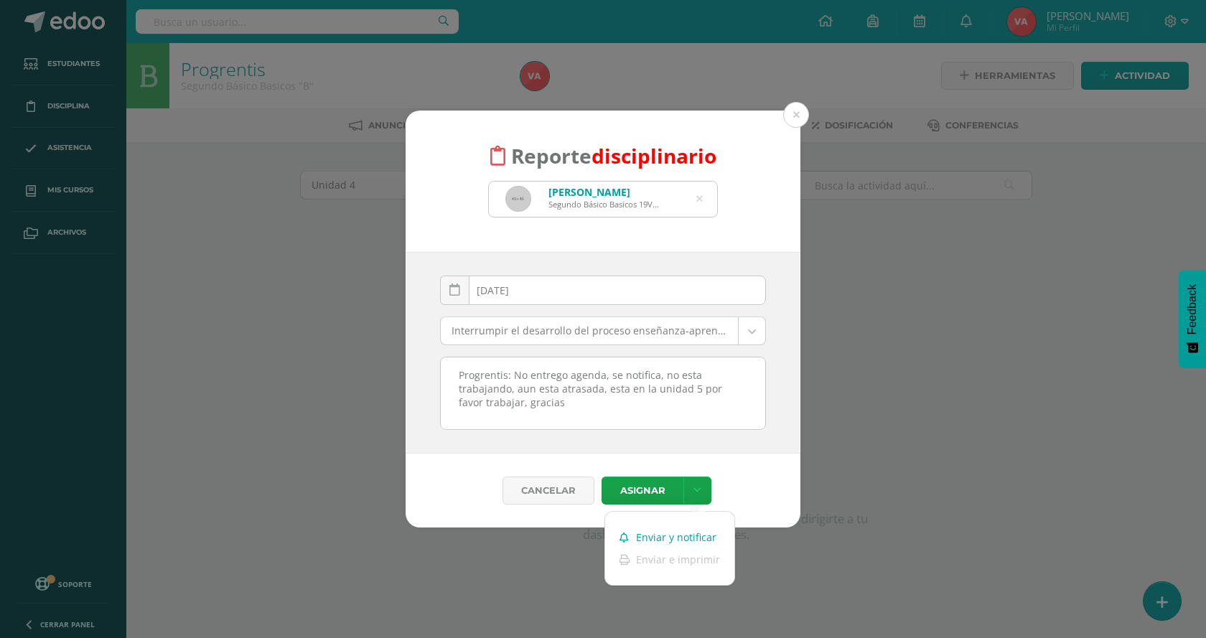
click at [664, 535] on link "Enviar y notificar" at bounding box center [669, 537] width 129 height 22
